Goal: Task Accomplishment & Management: Manage account settings

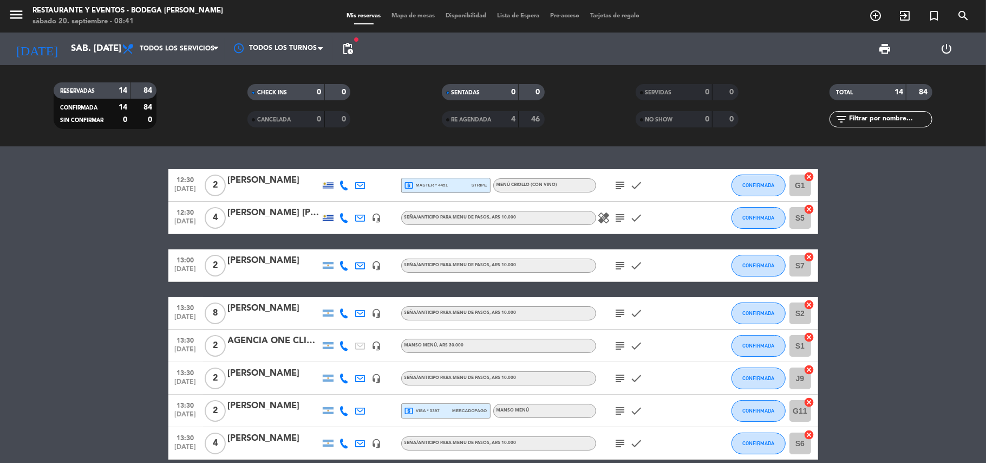
drag, startPoint x: 954, startPoint y: 146, endPoint x: 949, endPoint y: 100, distance: 46.4
click at [954, 135] on ng-component "menu Restaurante y Eventos - Bodega [PERSON_NAME] sábado 20. septiembre - 08:41…" at bounding box center [493, 231] width 986 height 463
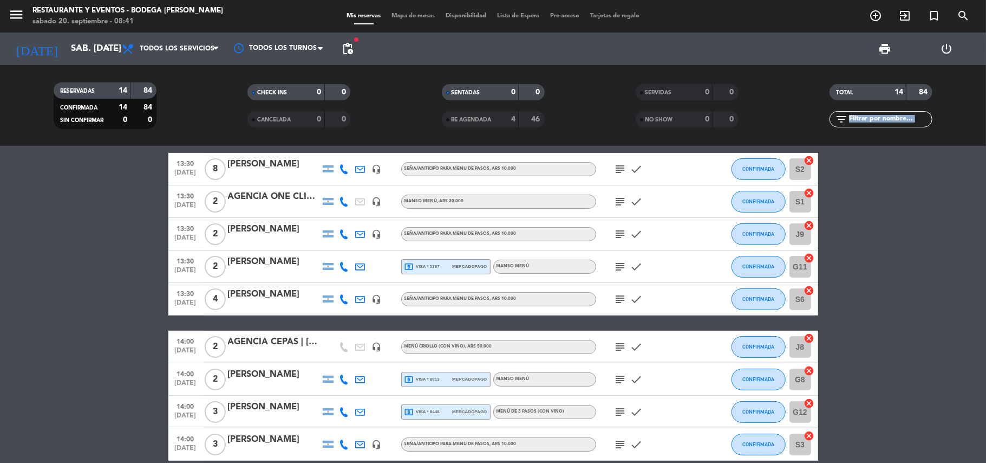
scroll to position [291, 0]
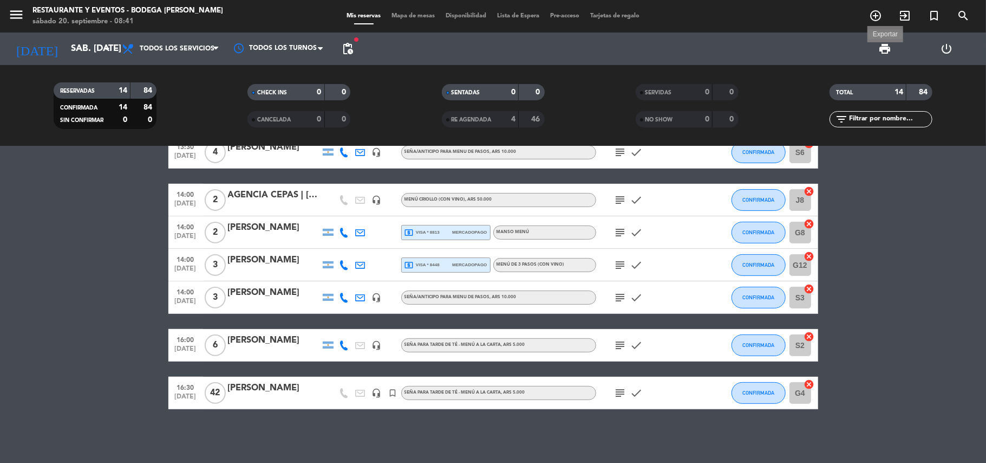
click at [888, 50] on span "print" at bounding box center [885, 48] width 13 height 13
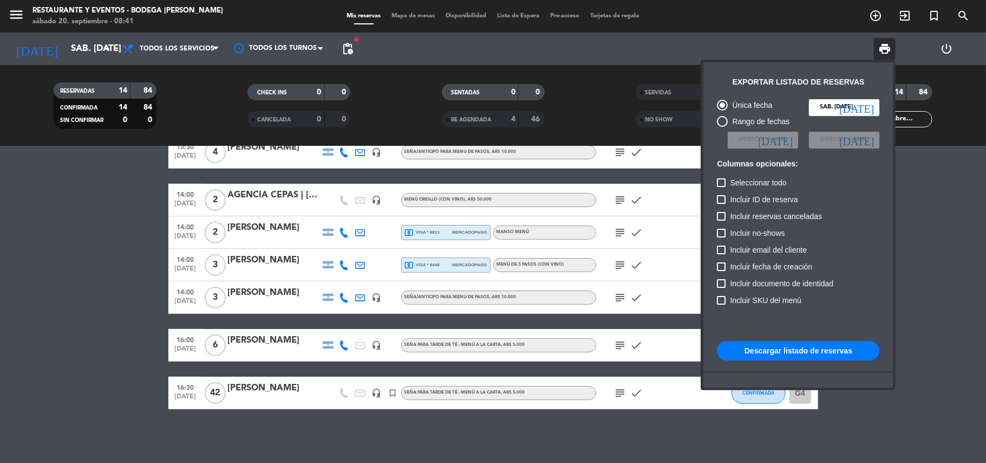
click at [150, 401] on div at bounding box center [493, 231] width 986 height 463
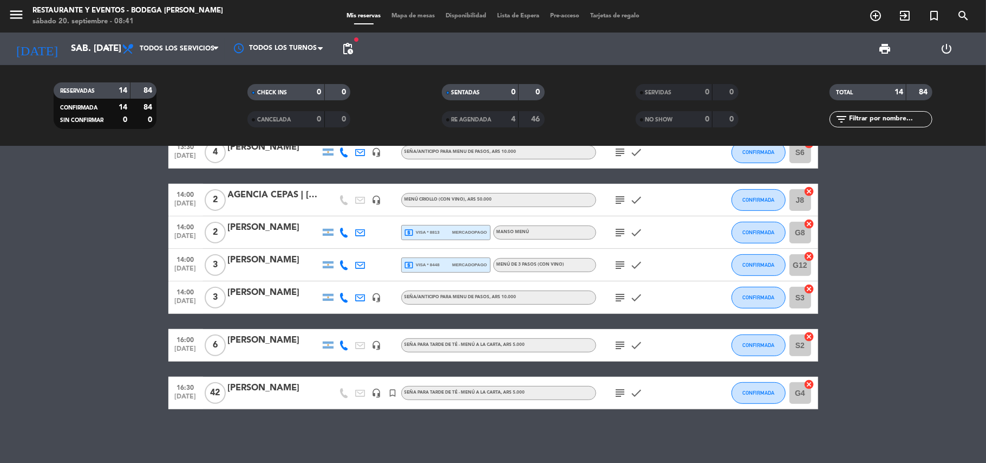
click at [259, 399] on div at bounding box center [274, 399] width 92 height 9
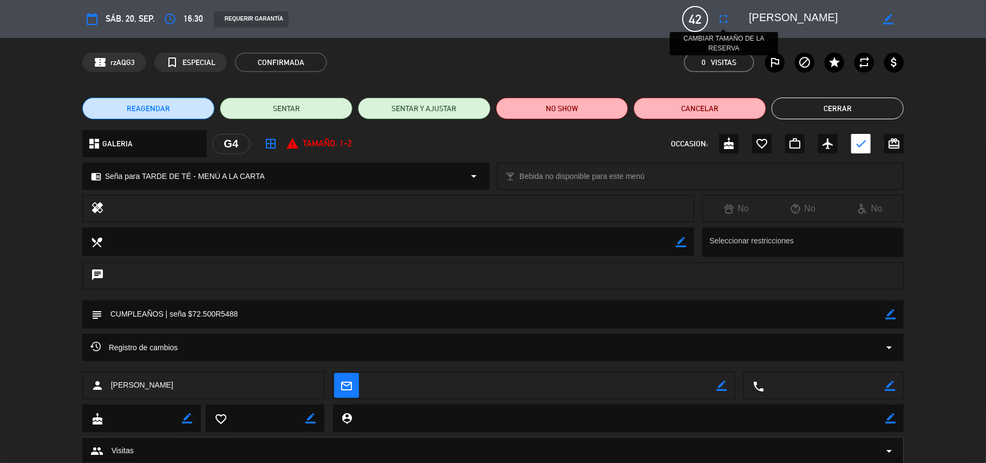
click at [723, 27] on button "fullscreen" at bounding box center [724, 19] width 20 height 20
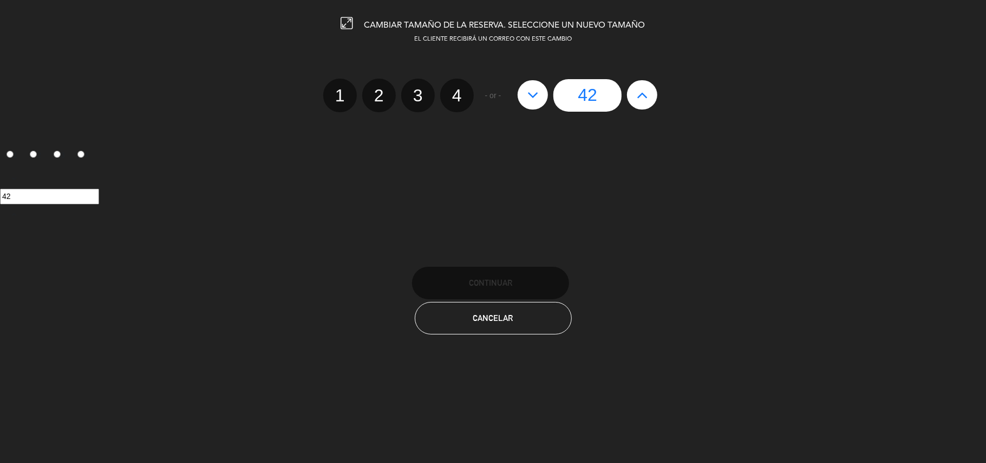
click at [543, 102] on button at bounding box center [533, 94] width 30 height 29
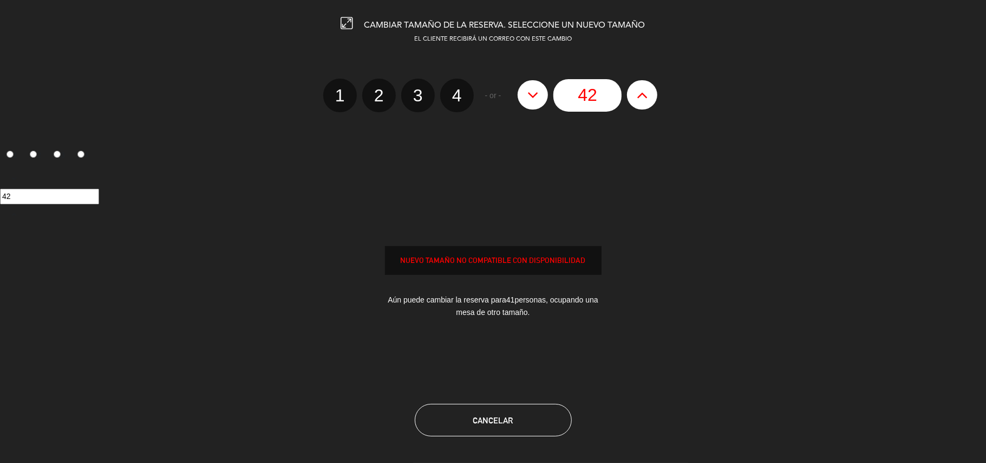
type input "41"
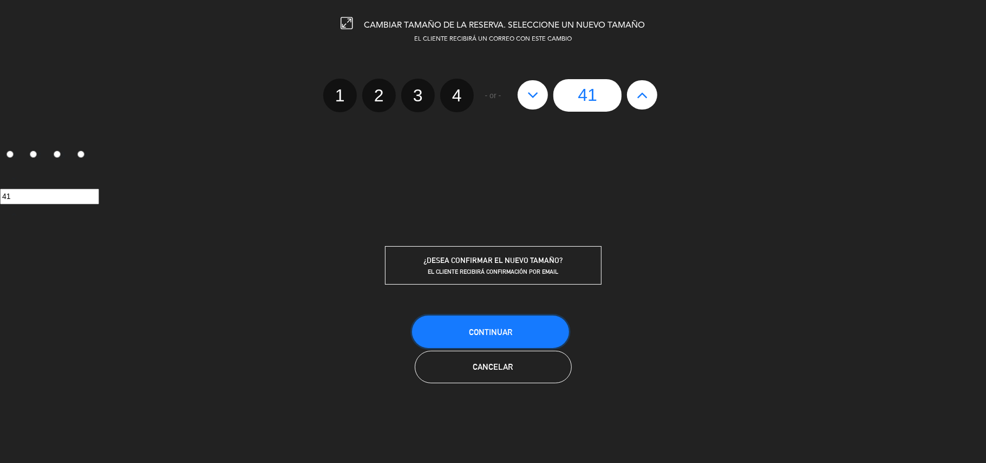
click at [497, 333] on span "Continuar" at bounding box center [490, 331] width 43 height 9
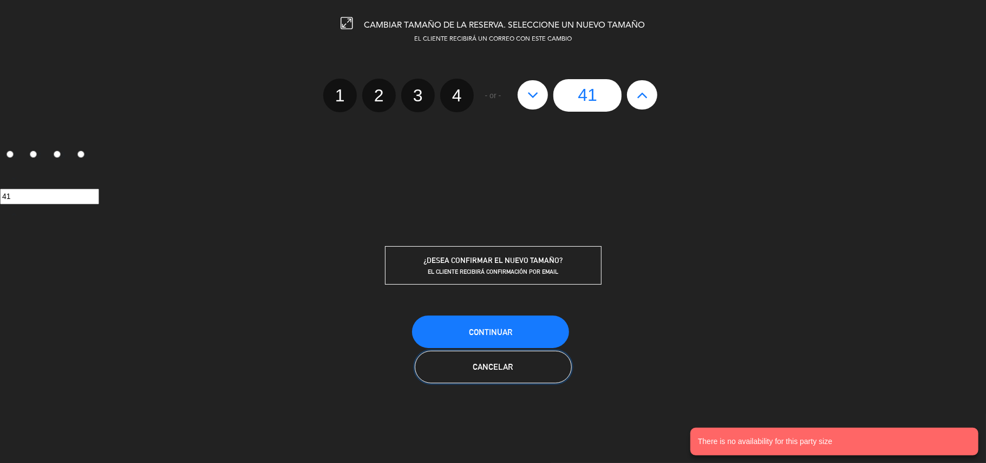
click at [494, 368] on span "Cancelar" at bounding box center [493, 366] width 40 height 9
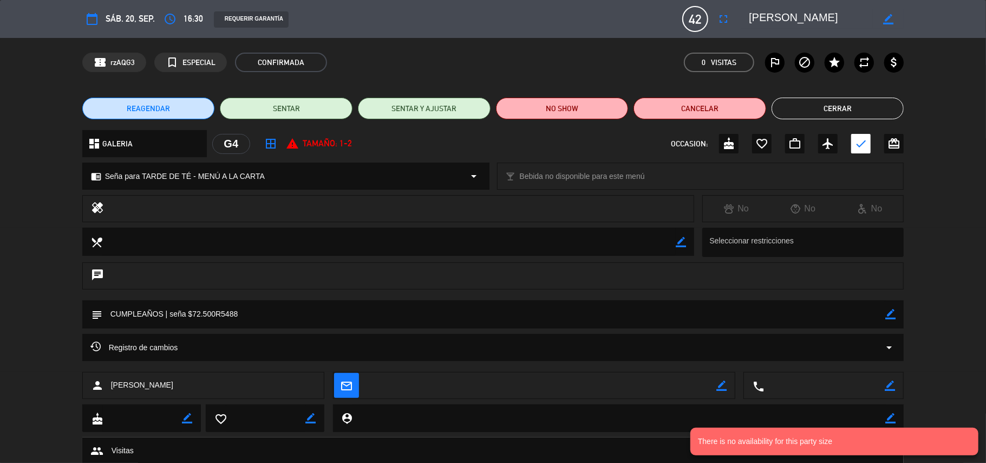
click at [177, 115] on button "REAGENDAR" at bounding box center [148, 109] width 133 height 22
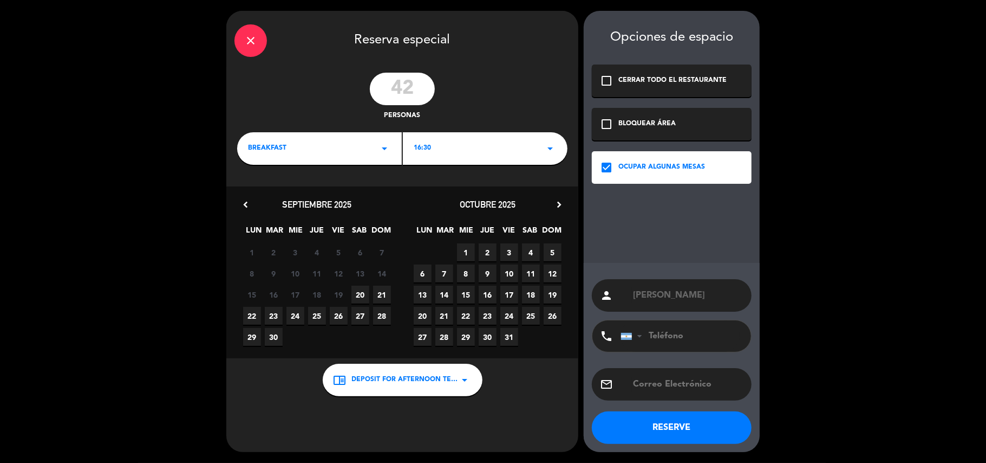
click at [420, 87] on input "42" at bounding box center [402, 89] width 65 height 33
type input "41"
click at [686, 429] on button "RESERVE" at bounding box center [672, 427] width 160 height 33
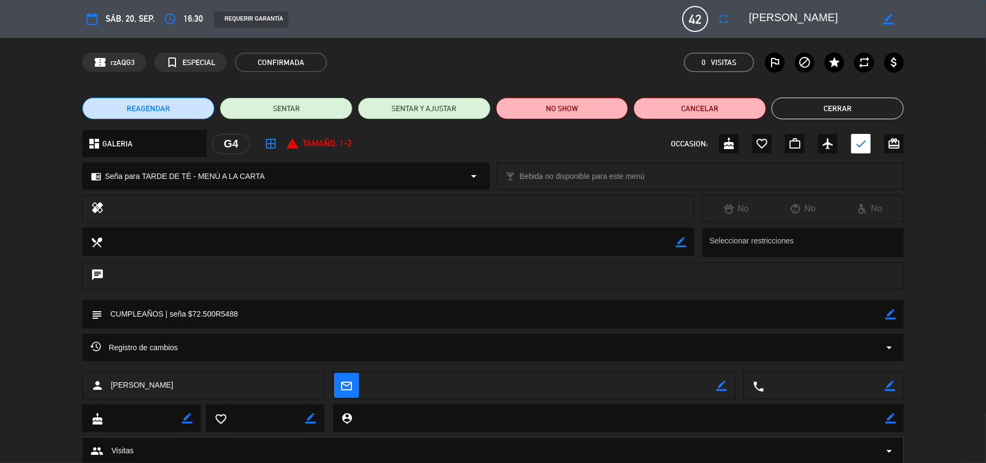
click at [364, 291] on span "20" at bounding box center [361, 294] width 18 height 18
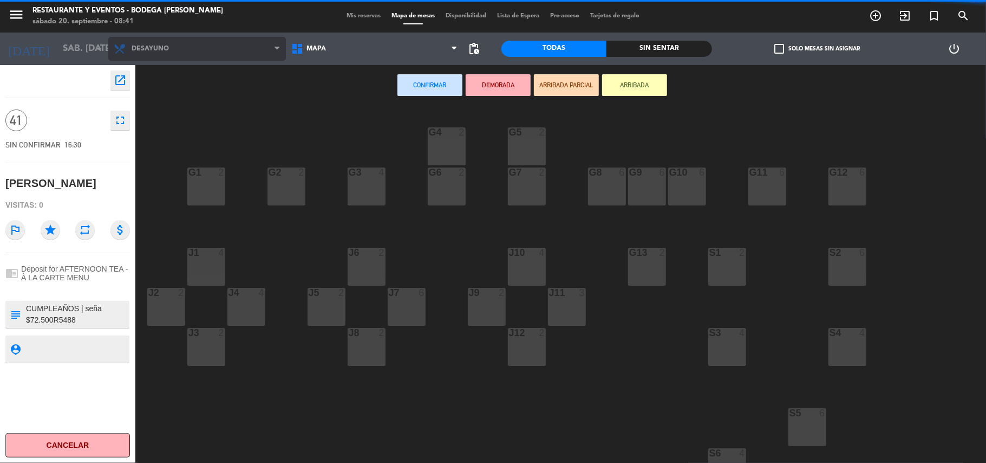
click at [191, 51] on span "Desayuno" at bounding box center [197, 49] width 178 height 24
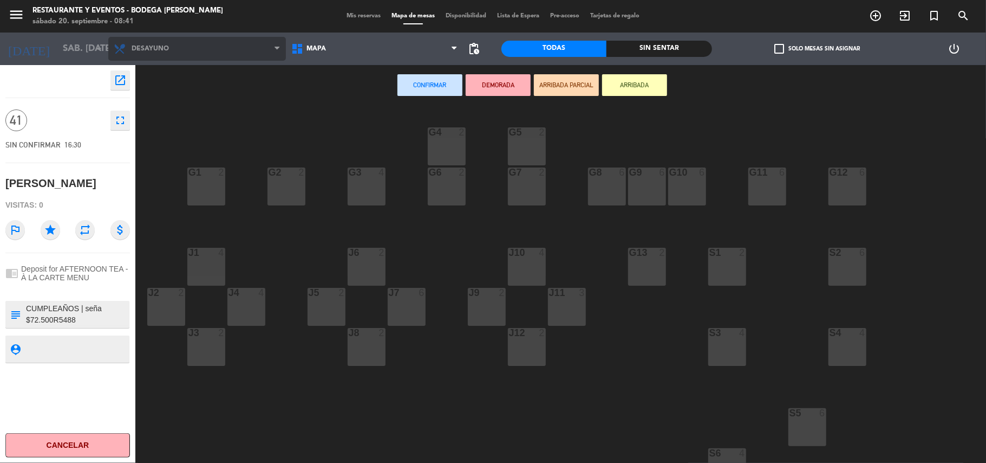
click at [191, 51] on span "Desayuno" at bounding box center [197, 49] width 178 height 24
click at [230, 50] on span "Desayuno" at bounding box center [197, 49] width 178 height 24
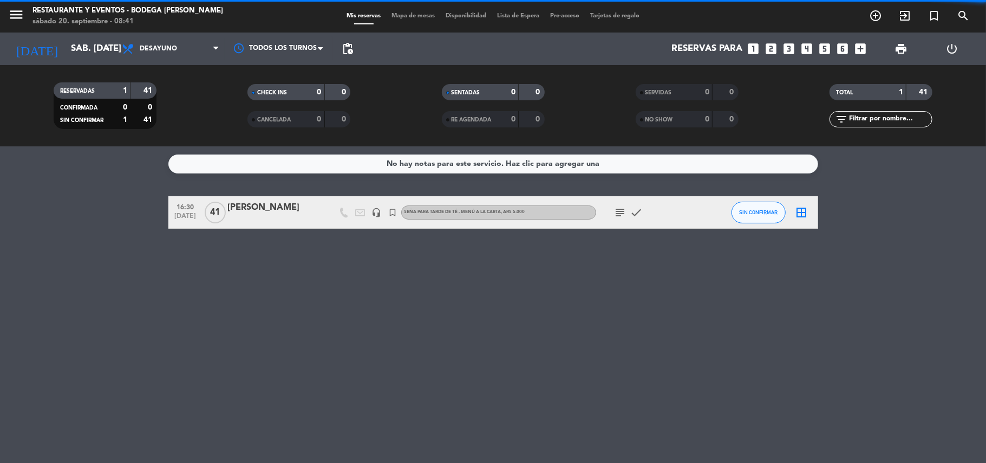
click at [291, 212] on div "[PERSON_NAME]" at bounding box center [274, 207] width 92 height 14
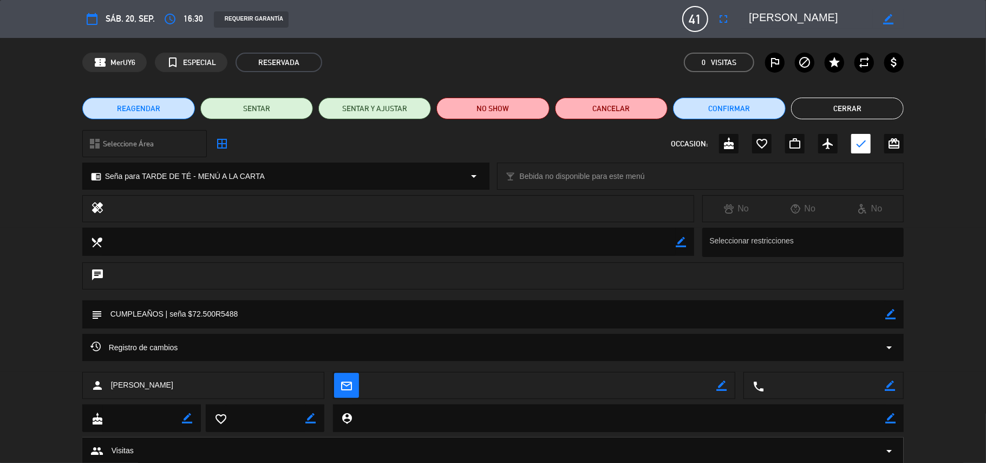
click at [148, 113] on span "REAGENDAR" at bounding box center [138, 108] width 43 height 11
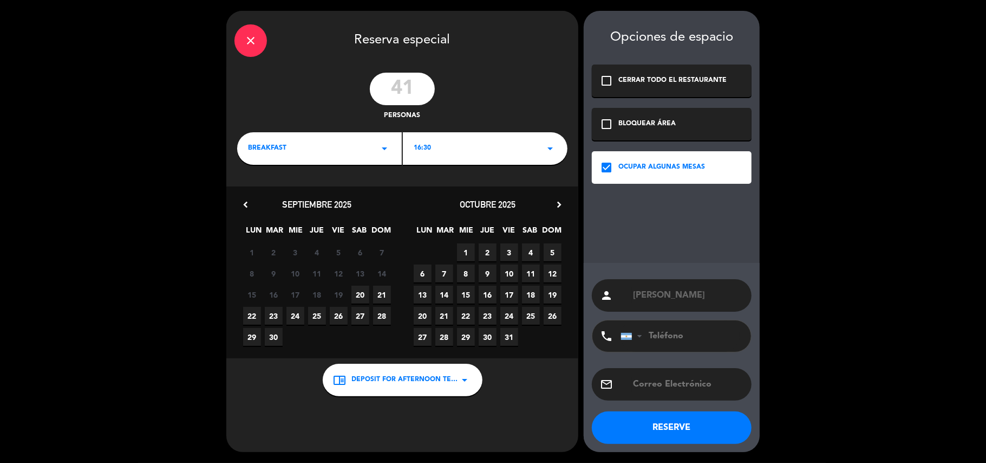
click at [358, 148] on div "BREAKFAST arrow_drop_down" at bounding box center [319, 148] width 165 height 33
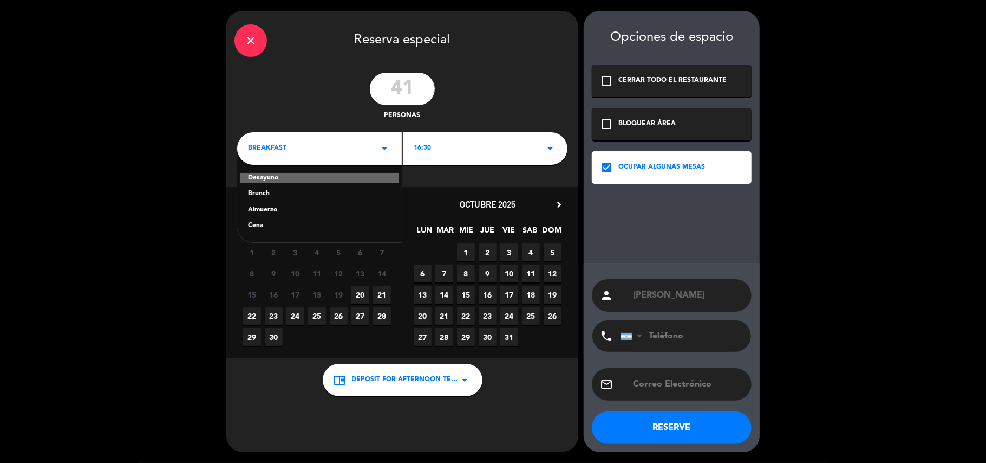
click at [276, 193] on div "Brunch" at bounding box center [319, 194] width 143 height 11
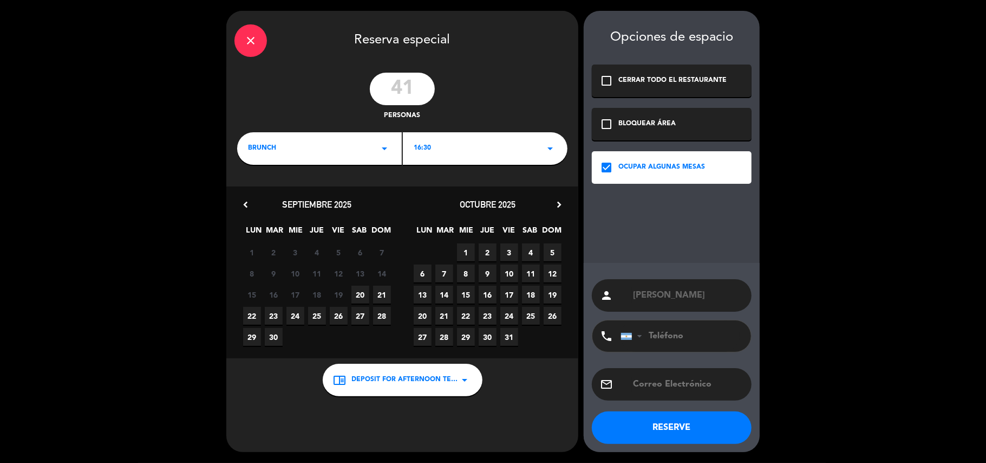
click at [667, 421] on button "RESERVE" at bounding box center [672, 427] width 160 height 33
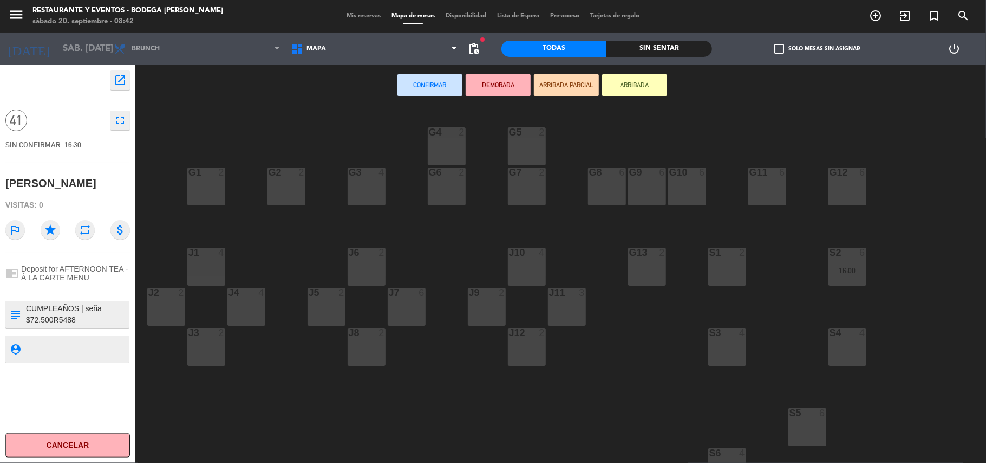
click at [454, 144] on div "G4 2" at bounding box center [447, 146] width 38 height 38
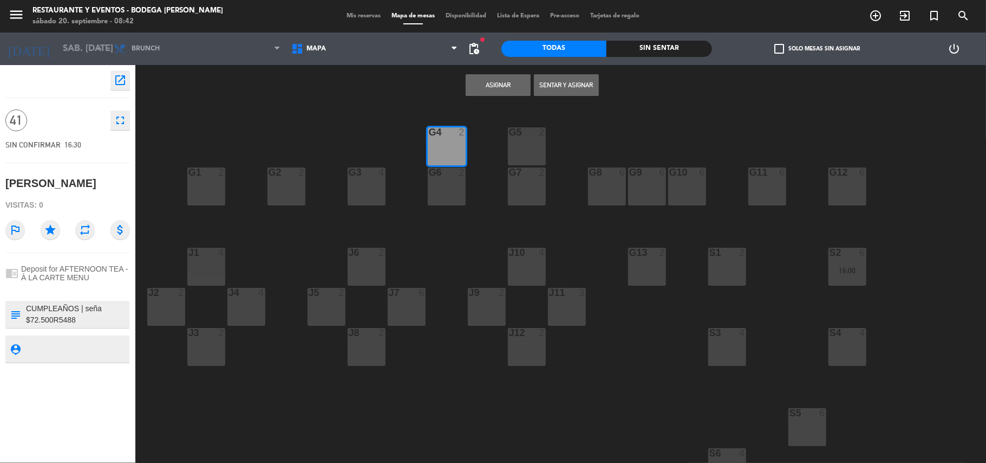
click at [501, 81] on button "Asignar" at bounding box center [498, 85] width 65 height 22
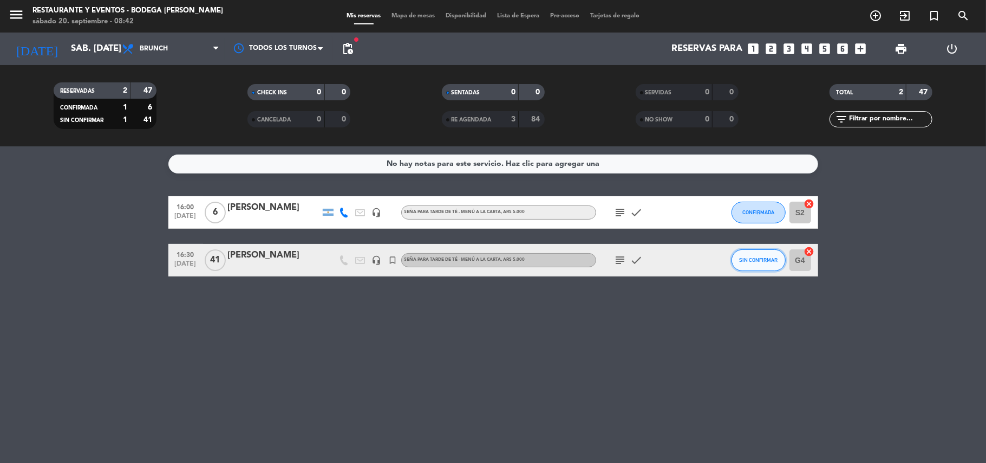
click at [765, 257] on span "SIN CONFIRMAR" at bounding box center [758, 260] width 38 height 6
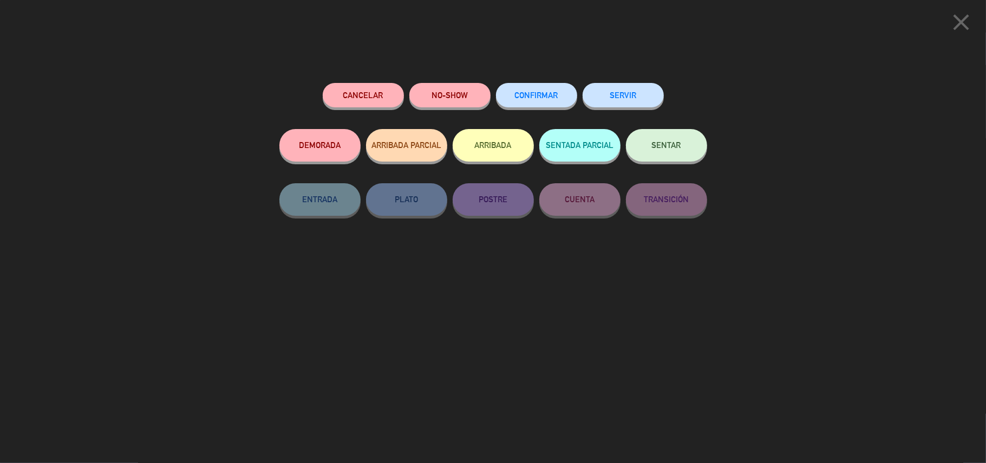
click at [558, 93] on span "CONFIRMAR" at bounding box center [536, 94] width 43 height 9
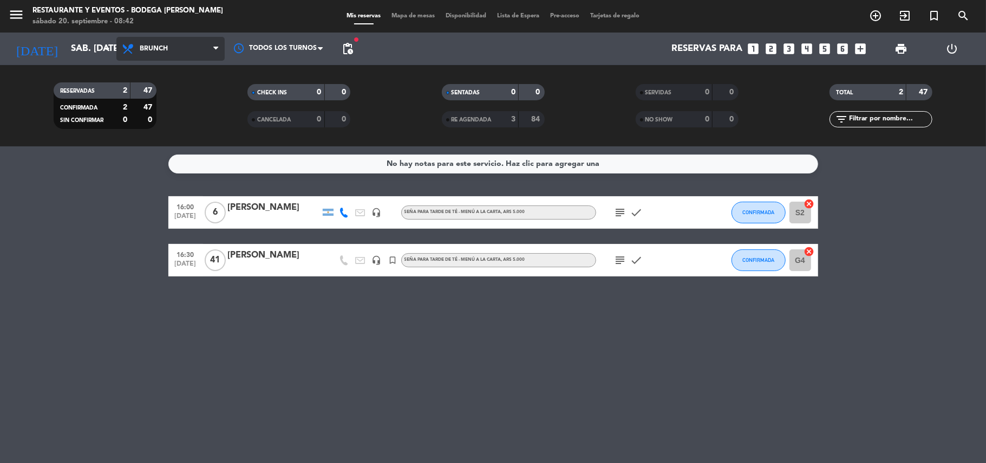
click at [159, 55] on span "Brunch" at bounding box center [170, 49] width 108 height 24
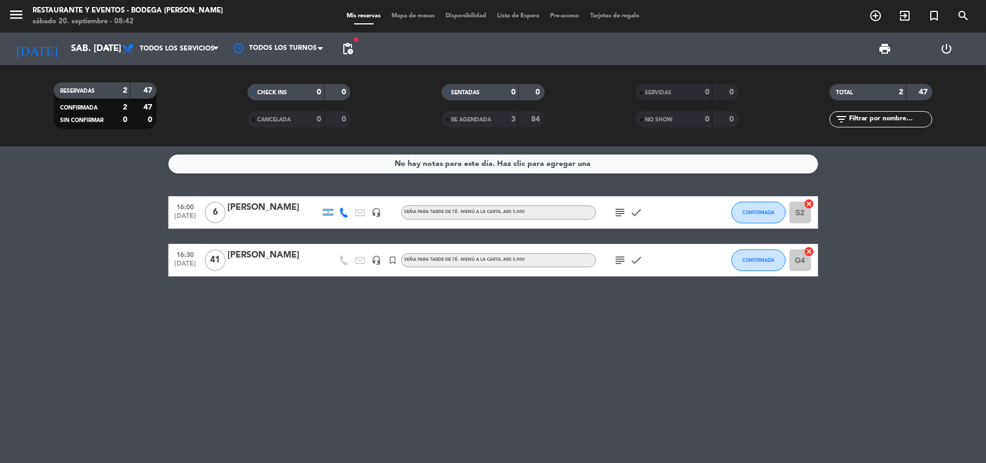
click at [159, 67] on div "menu Restaurante y Eventos - Bodega [PERSON_NAME] sábado 20. septiembre - 08:42…" at bounding box center [493, 73] width 986 height 146
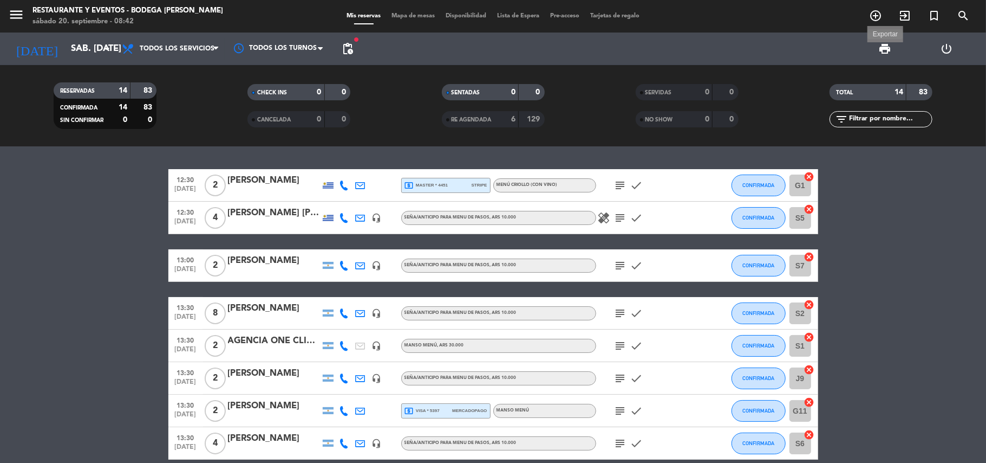
click at [886, 49] on span "print" at bounding box center [885, 48] width 13 height 13
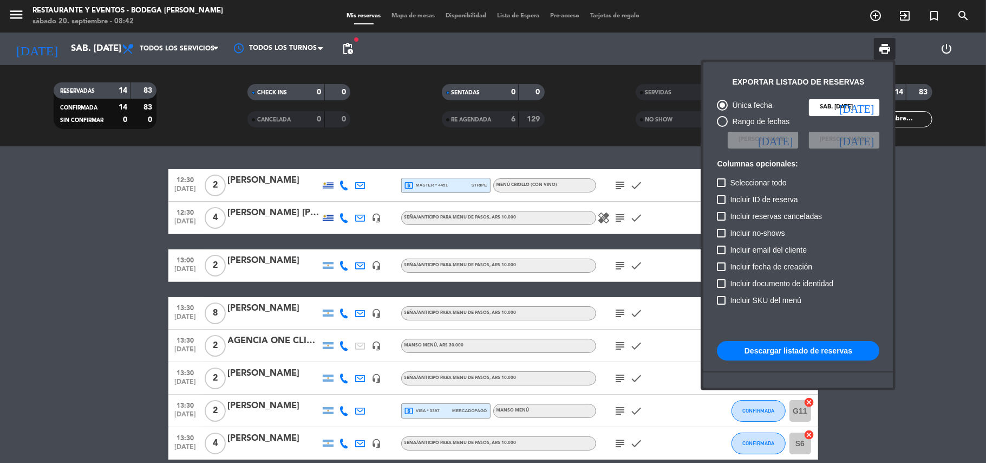
click at [744, 347] on button "Descargar listado de reservas" at bounding box center [798, 351] width 163 height 20
